Goal: Task Accomplishment & Management: Manage account settings

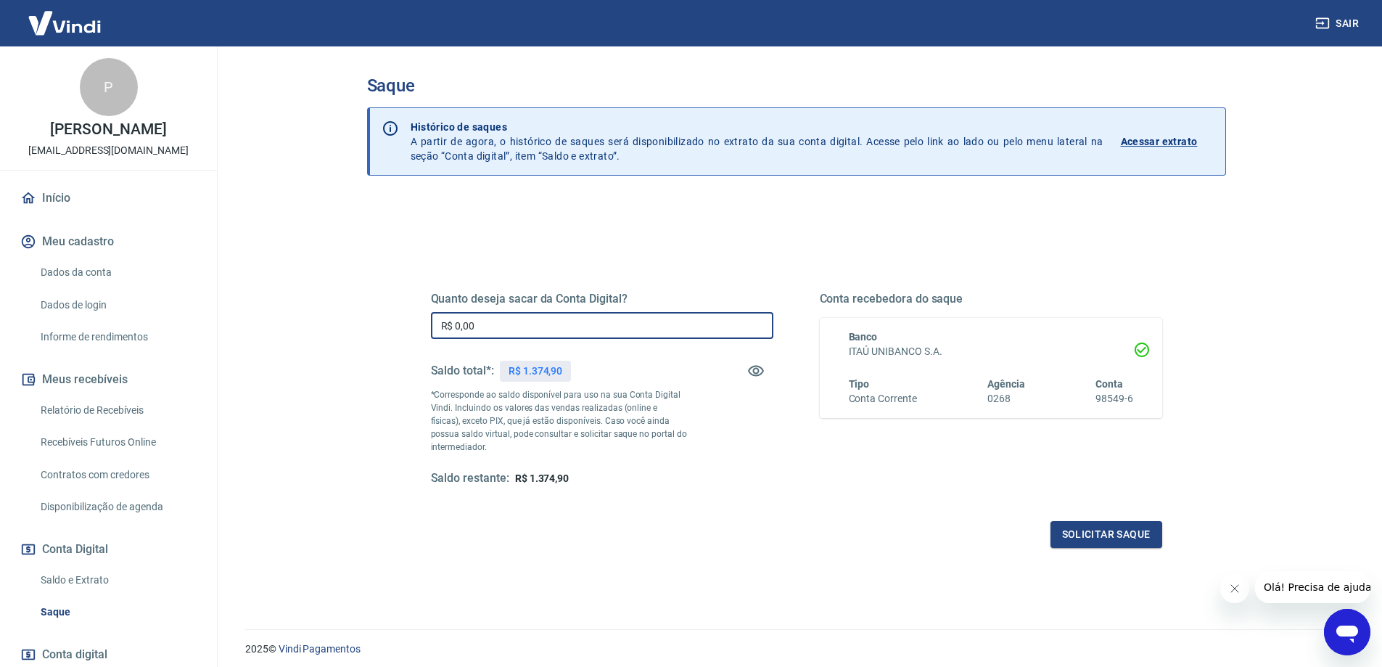
click at [533, 327] on input "R$ 0,00" at bounding box center [602, 325] width 342 height 27
type input "R$ 1.374,90"
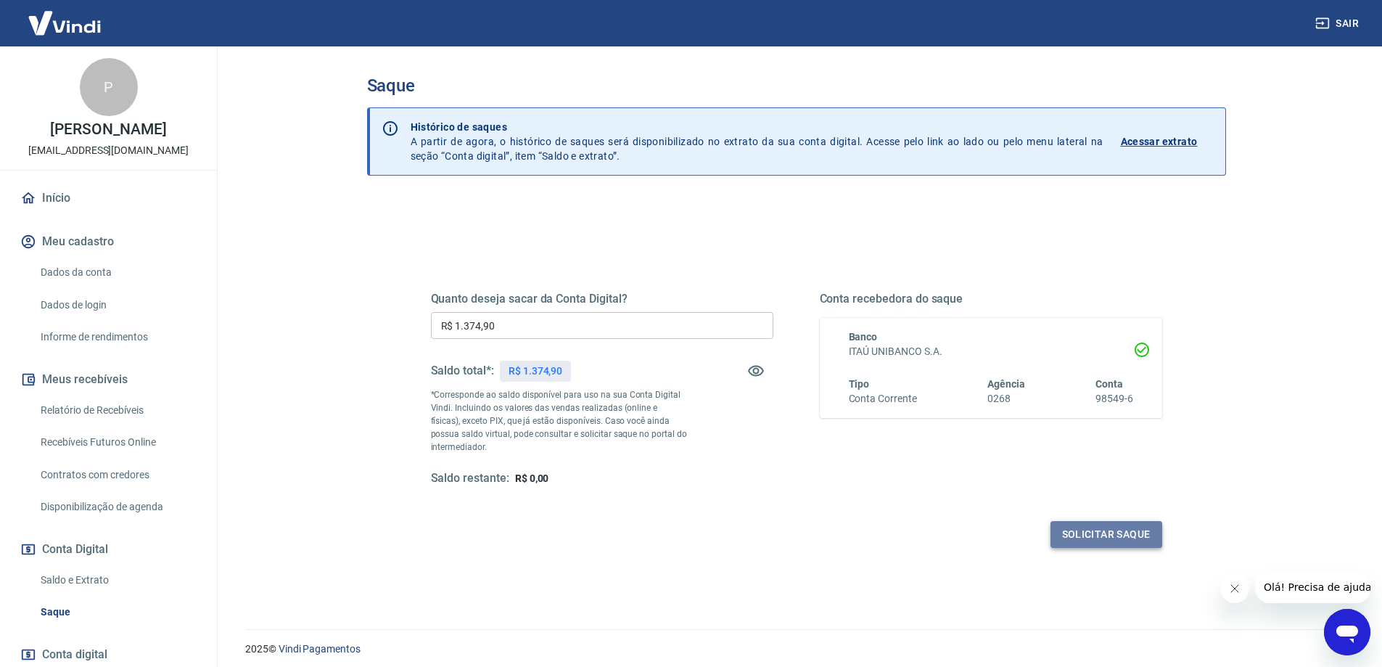
click at [1149, 545] on button "Solicitar saque" at bounding box center [1107, 534] width 112 height 27
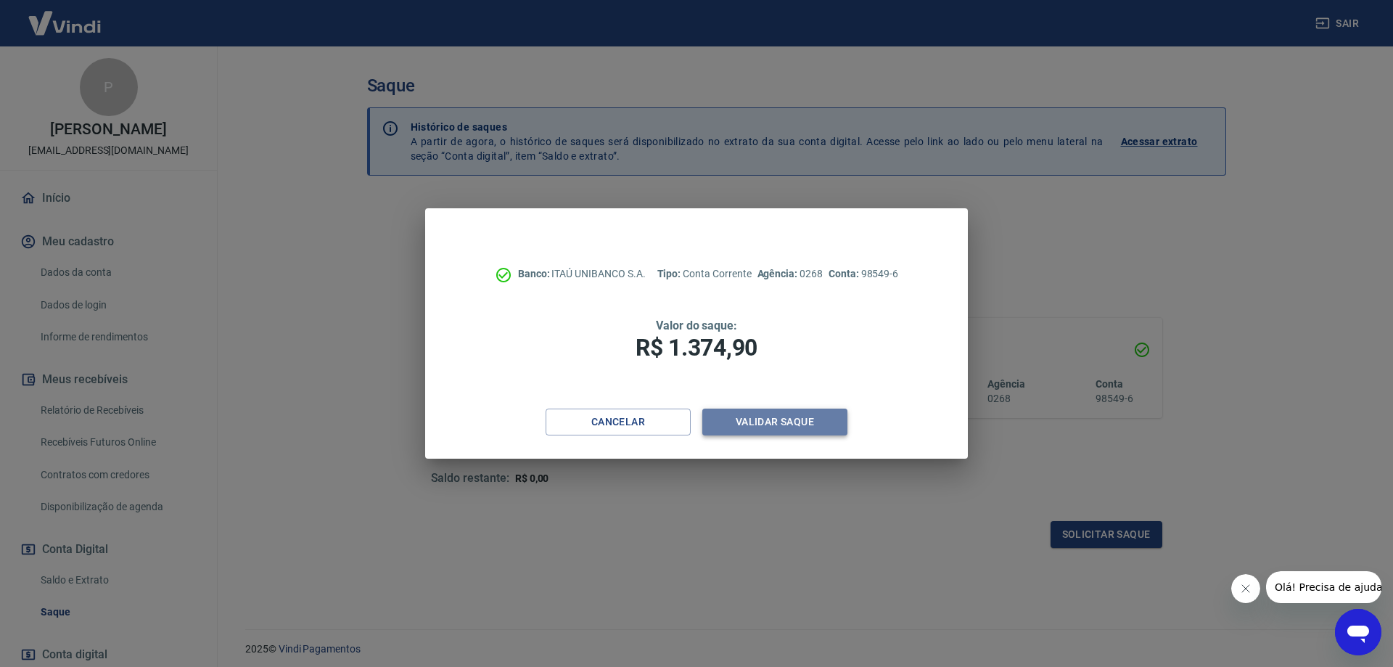
click at [805, 426] on button "Validar saque" at bounding box center [774, 422] width 145 height 27
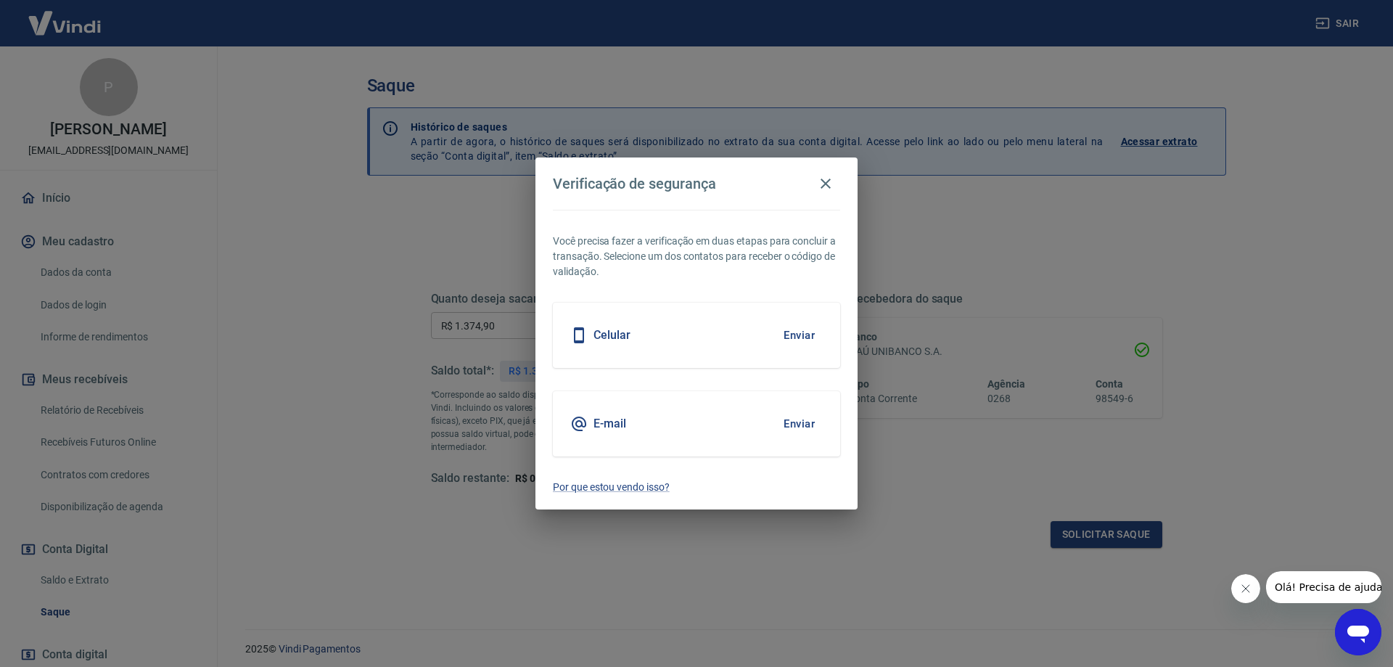
click at [794, 338] on button "Enviar" at bounding box center [799, 335] width 47 height 30
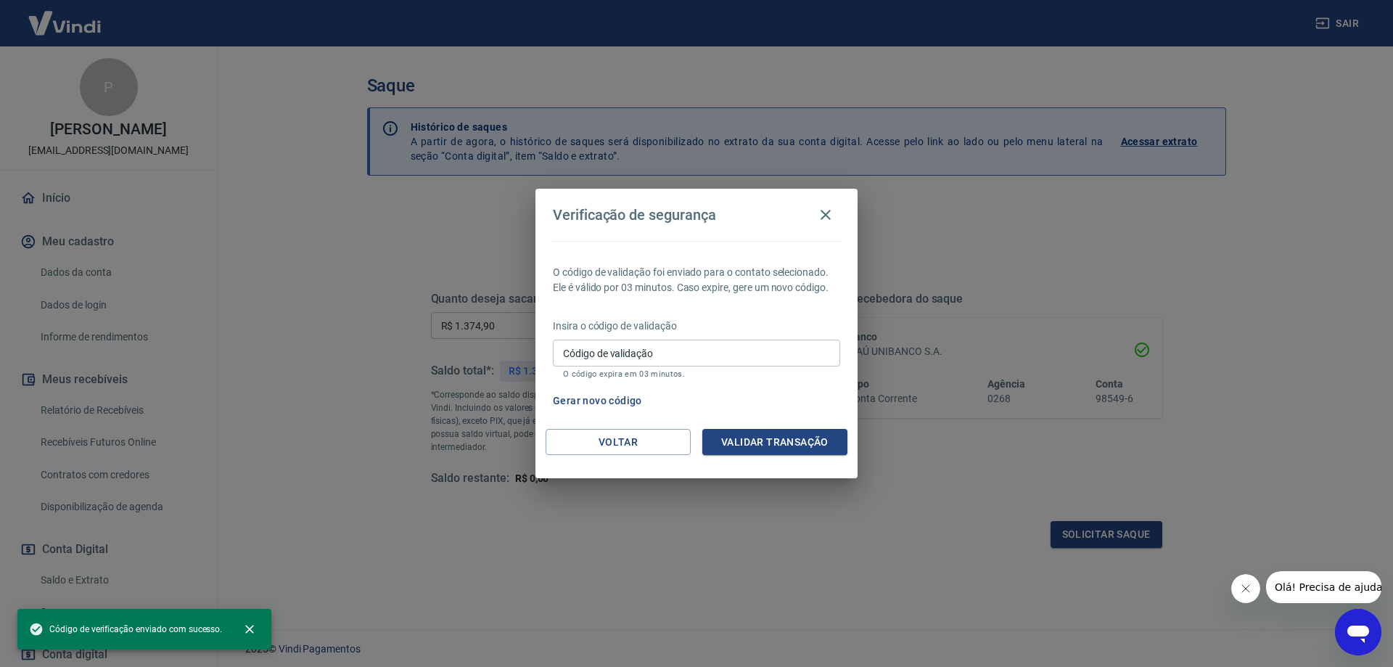
click at [744, 359] on input "Código de validação" at bounding box center [696, 353] width 287 height 27
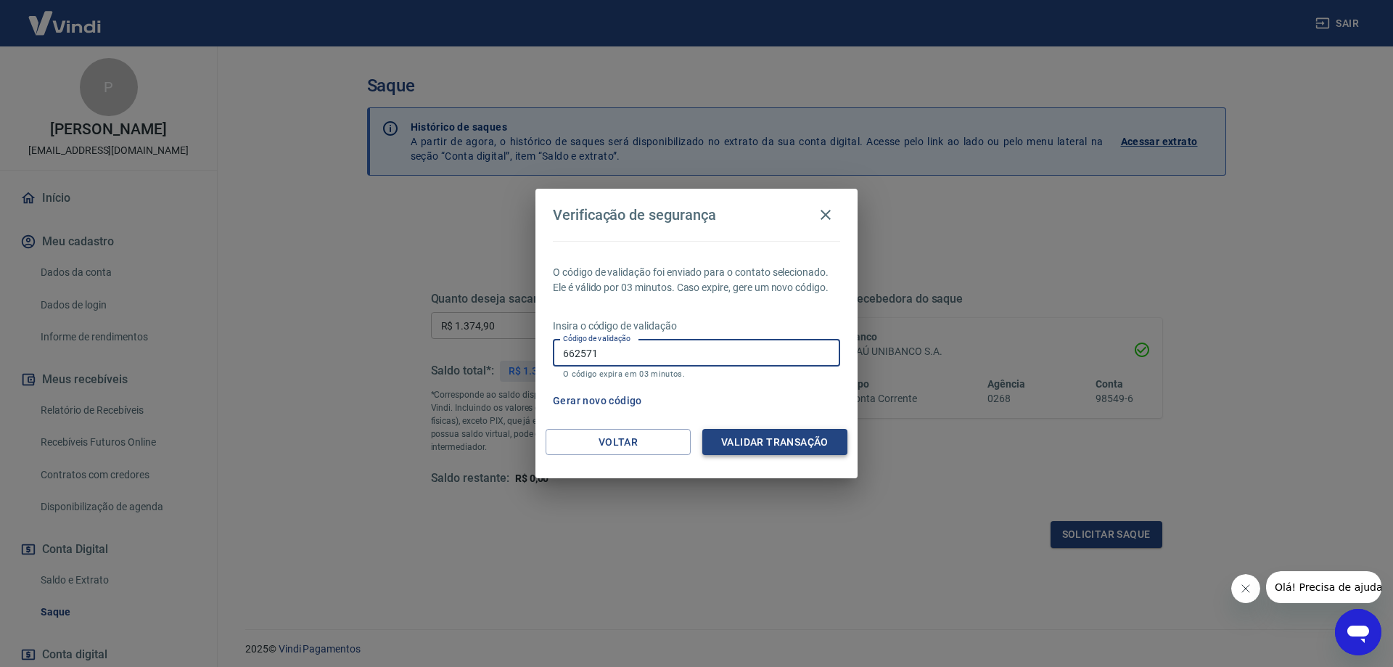
type input "662571"
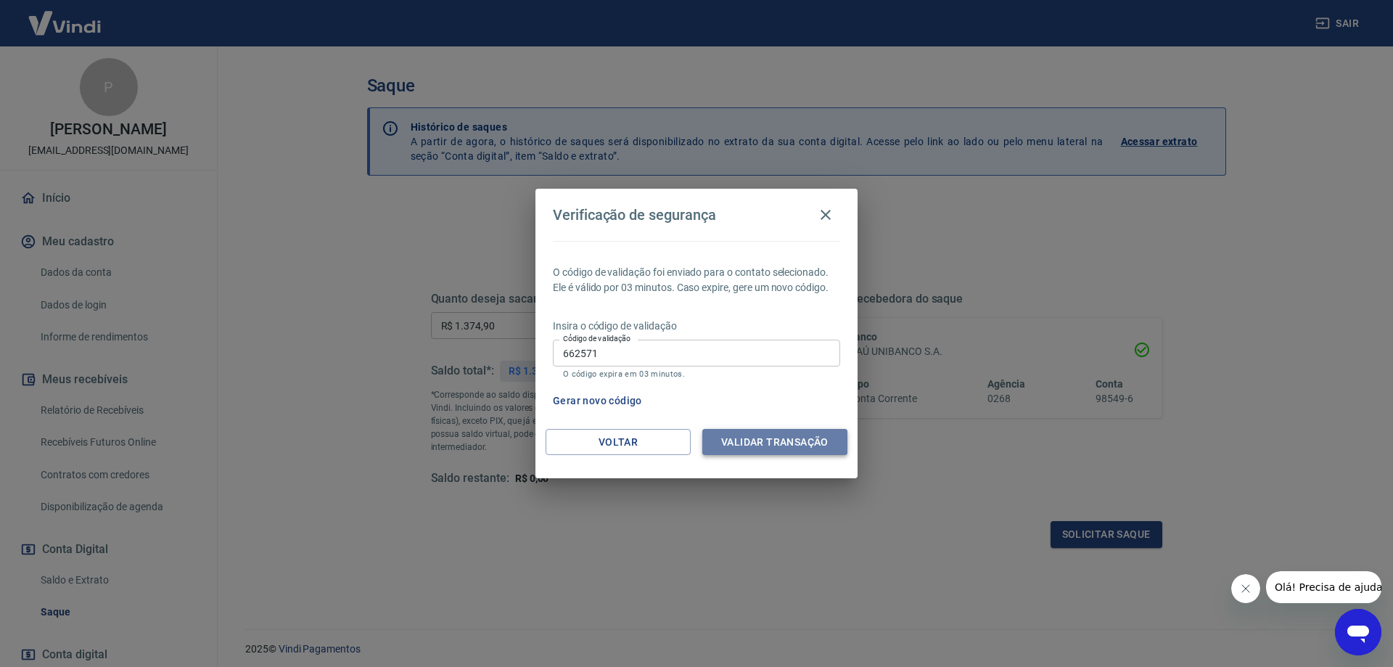
click at [752, 444] on button "Validar transação" at bounding box center [774, 442] width 145 height 27
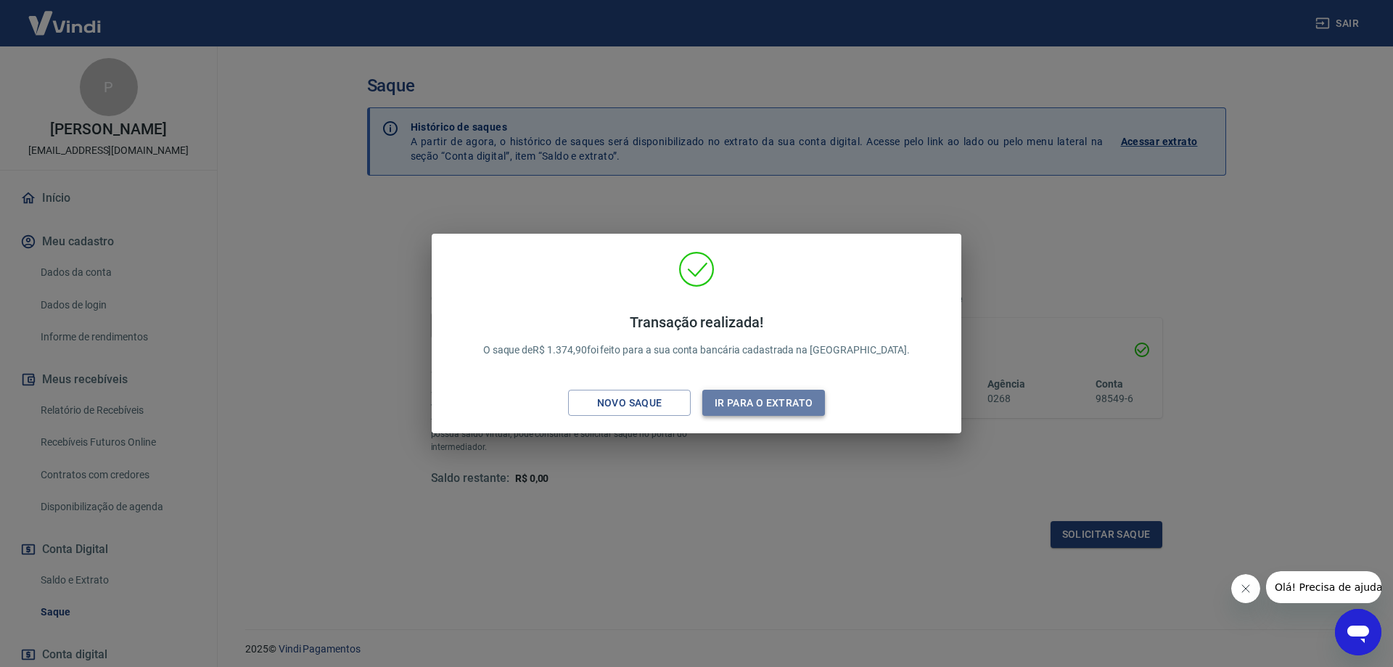
click at [743, 394] on button "Ir para o extrato" at bounding box center [763, 403] width 123 height 27
